Goal: Task Accomplishment & Management: Manage account settings

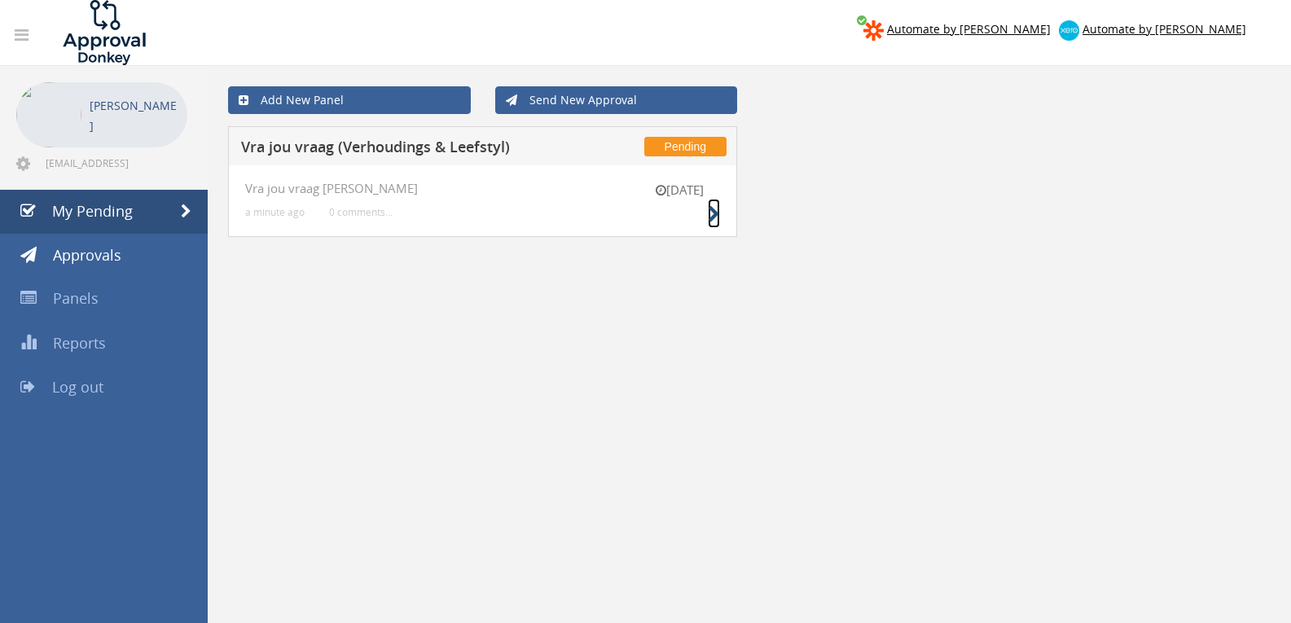
click at [710, 216] on icon at bounding box center [714, 214] width 12 height 17
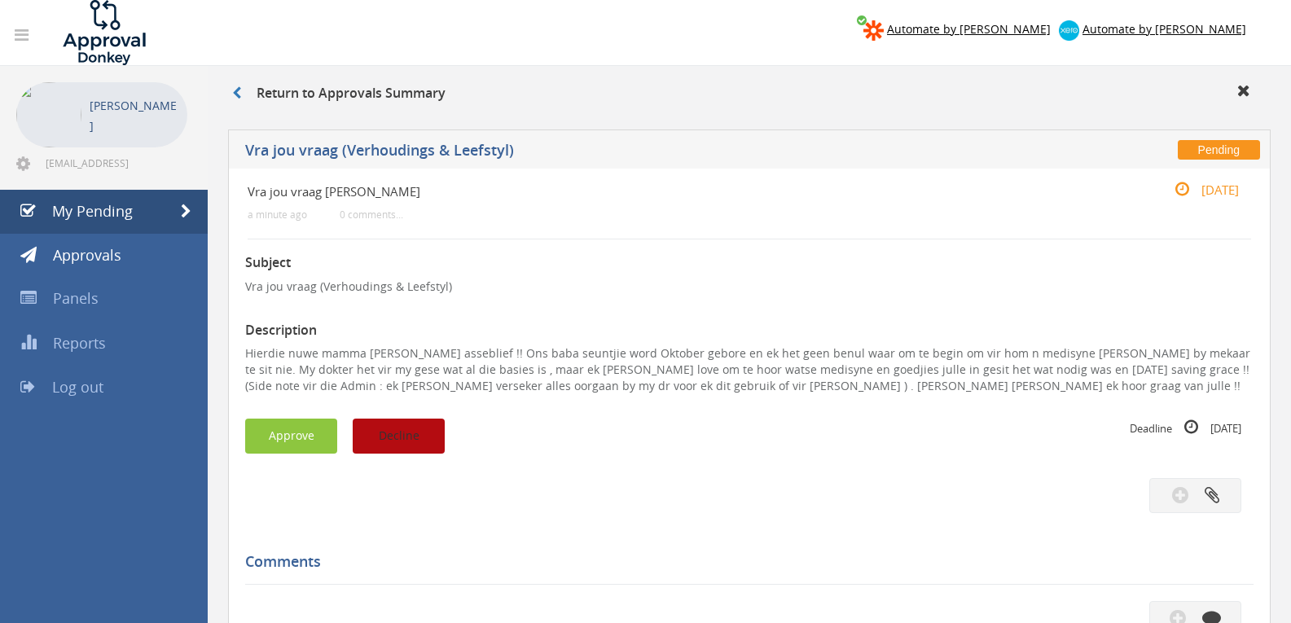
click at [422, 433] on button "Decline" at bounding box center [399, 436] width 92 height 35
